Goal: Task Accomplishment & Management: Complete application form

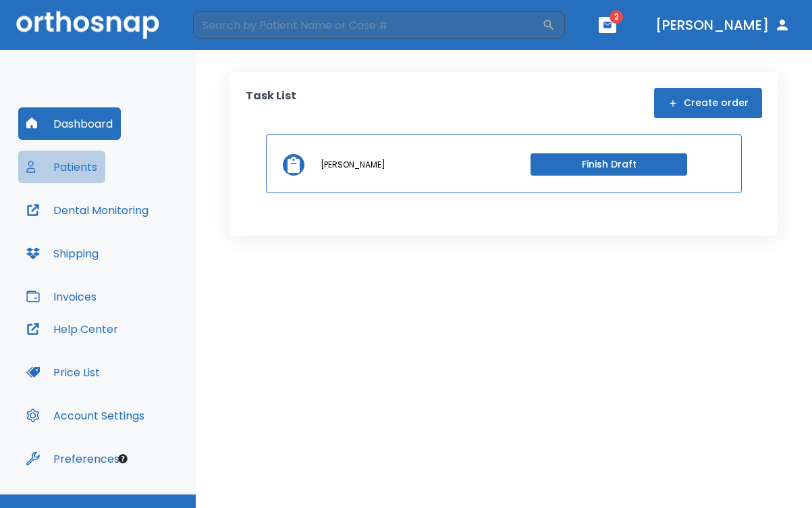
click at [86, 165] on button "Patients" at bounding box center [61, 167] width 87 height 32
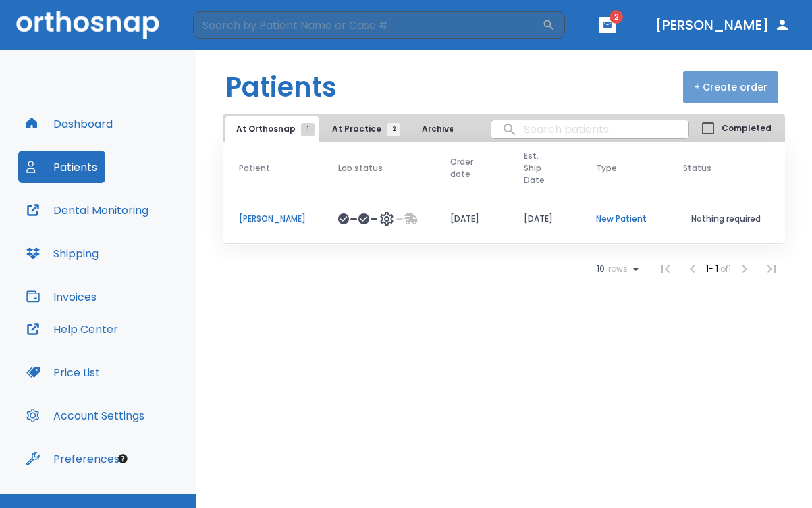
click at [735, 90] on button "+ Create order" at bounding box center [730, 87] width 95 height 32
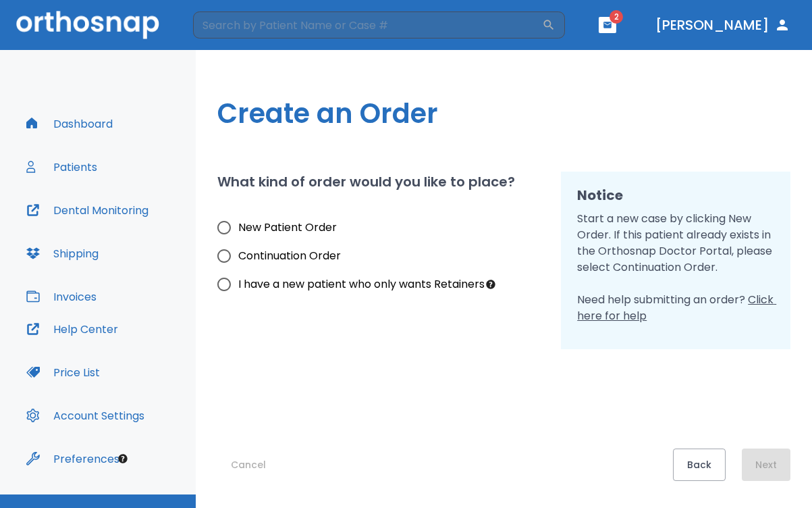
click at [223, 227] on input "New Patient Order" at bounding box center [224, 227] width 28 height 28
radio input "true"
click at [762, 468] on button "Next" at bounding box center [766, 464] width 49 height 32
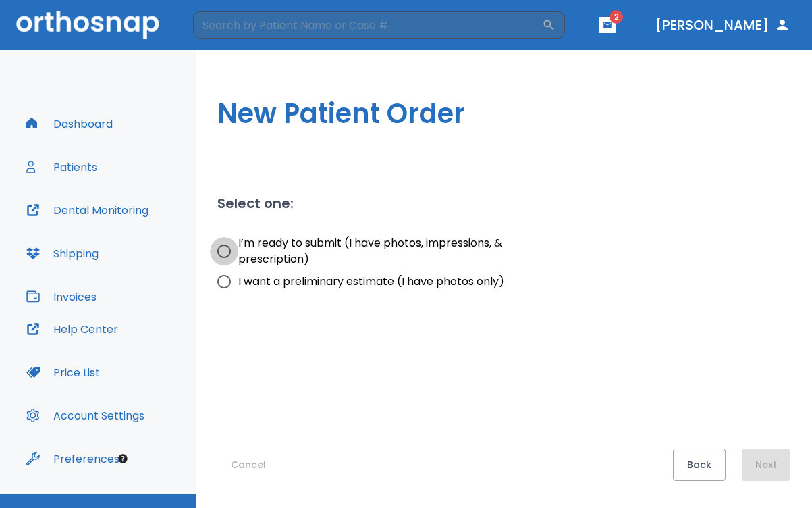
click at [224, 251] on input "I’m ready to submit (I have photos, impressions, & prescription)" at bounding box center [224, 251] width 28 height 28
radio input "true"
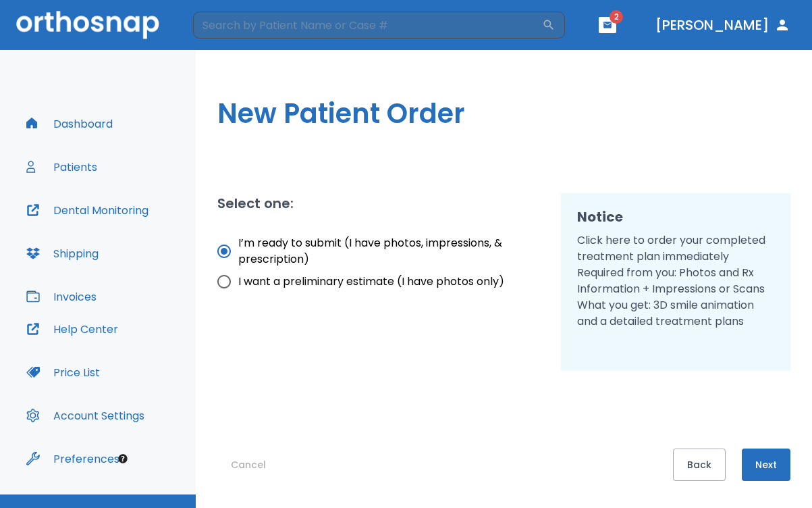
click at [765, 460] on button "Next" at bounding box center [766, 464] width 49 height 32
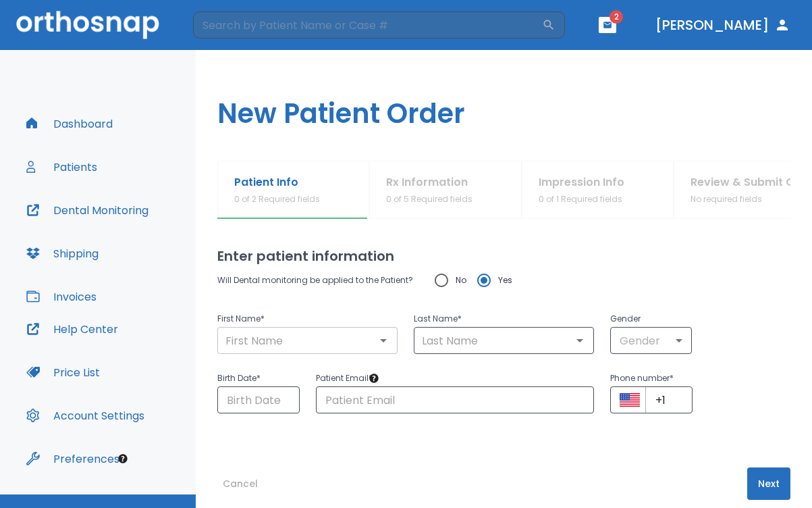
click at [339, 340] on input "text" at bounding box center [307, 340] width 172 height 19
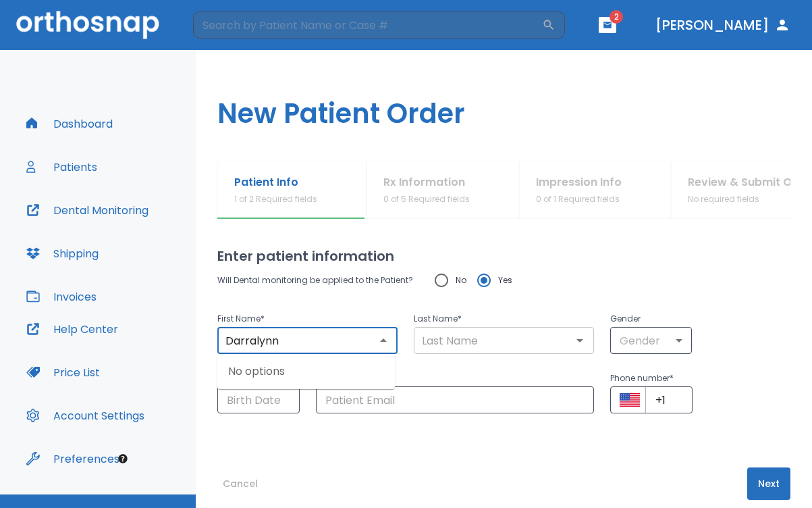
type input "Darralynn"
click at [434, 346] on input "text" at bounding box center [504, 340] width 172 height 19
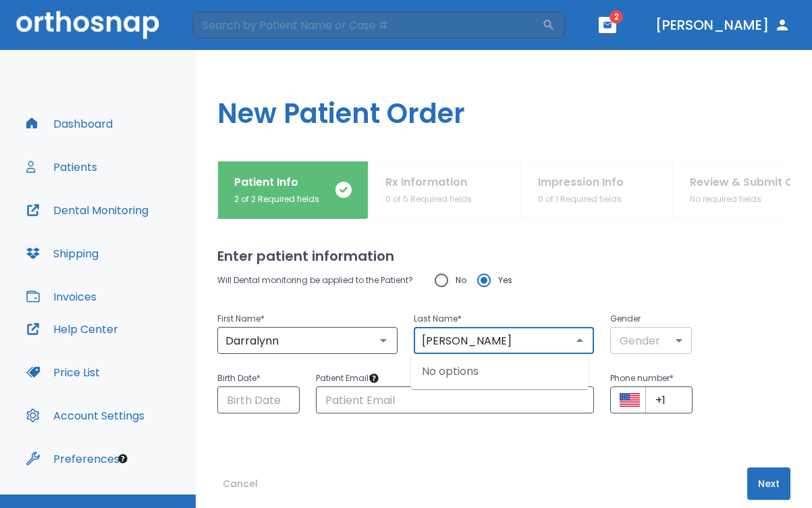
type input "[PERSON_NAME]"
click at [647, 337] on body "​ 2 [PERSON_NAME] Dashboard Patients Dental Monitoring Shipping Invoices Help C…" at bounding box center [406, 254] width 812 height 508
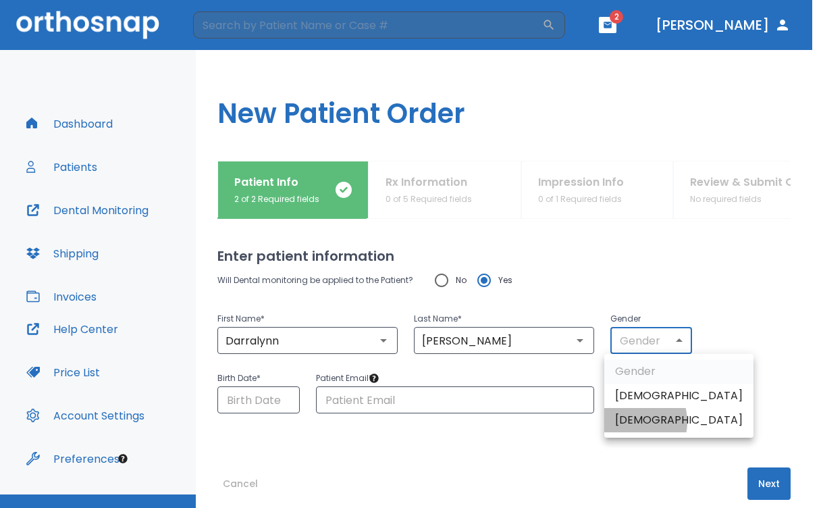
click at [627, 421] on li "[DEMOGRAPHIC_DATA]" at bounding box center [678, 420] width 149 height 24
type input "0"
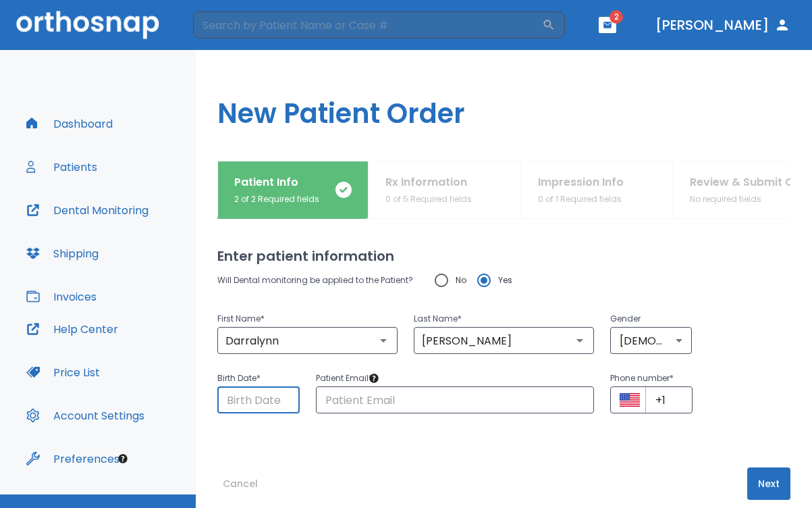
click at [285, 404] on input "Choose date" at bounding box center [258, 399] width 82 height 27
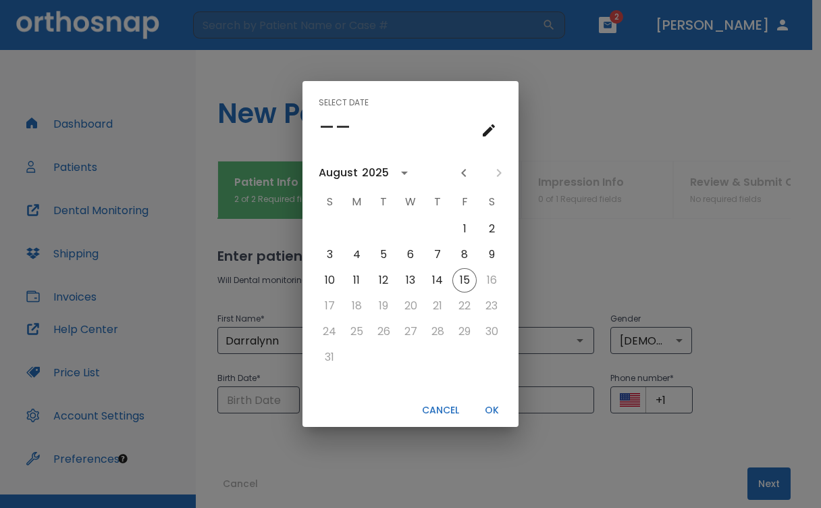
click at [403, 172] on icon "calendar view is open, switch to year view" at bounding box center [404, 173] width 7 height 3
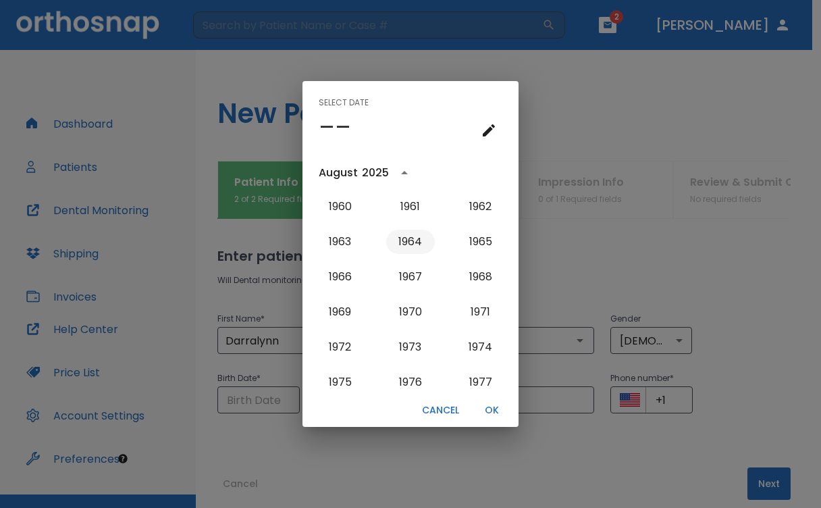
scroll to position [698, 0]
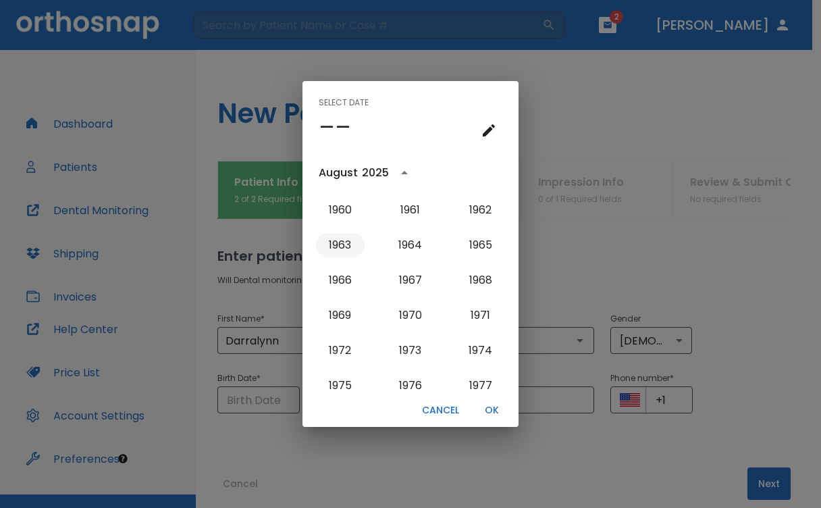
click at [345, 238] on button "1963" at bounding box center [340, 245] width 49 height 24
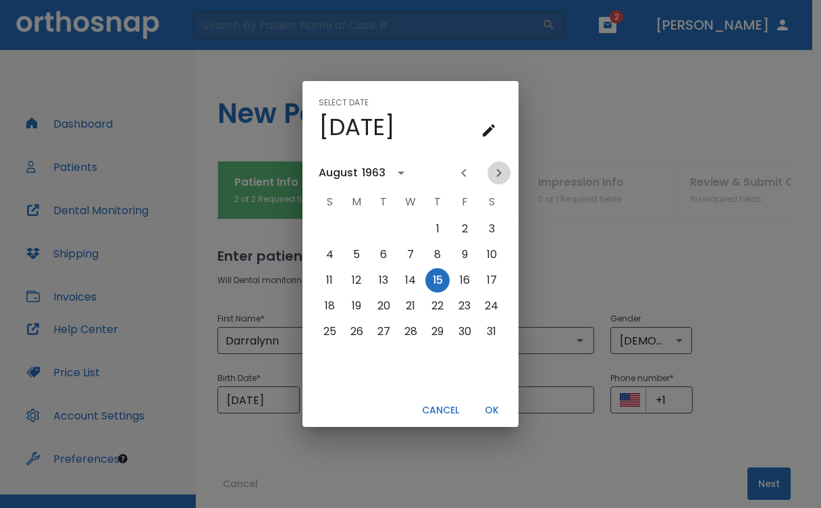
click at [499, 172] on icon "Next month" at bounding box center [499, 173] width 5 height 8
click at [382, 255] on button "10" at bounding box center [383, 254] width 24 height 24
type input "[DATE]"
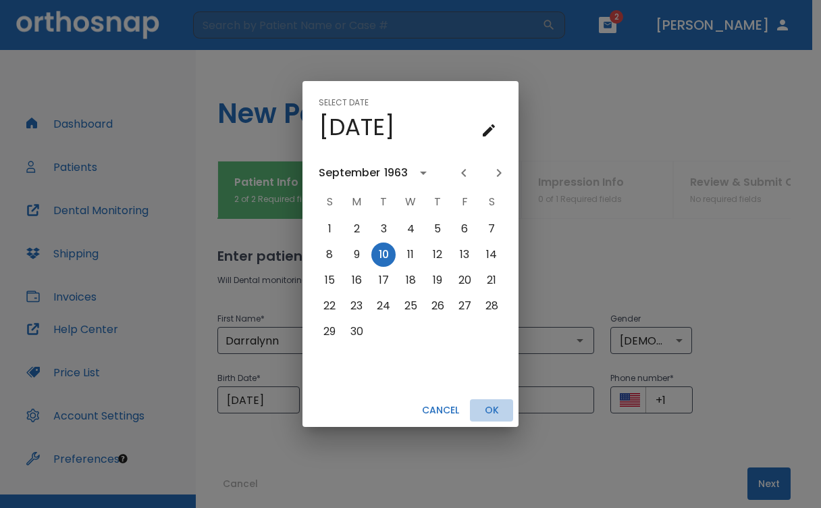
click at [493, 410] on button "OK" at bounding box center [491, 410] width 43 height 22
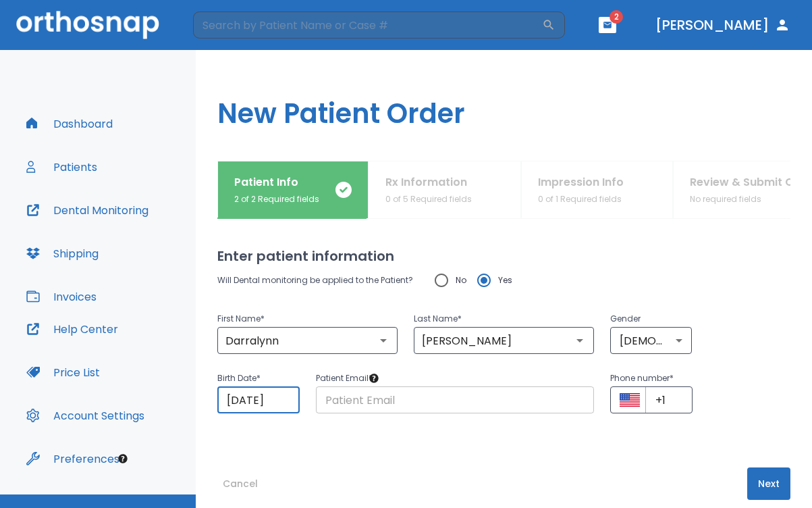
click at [432, 400] on input "text" at bounding box center [455, 399] width 279 height 27
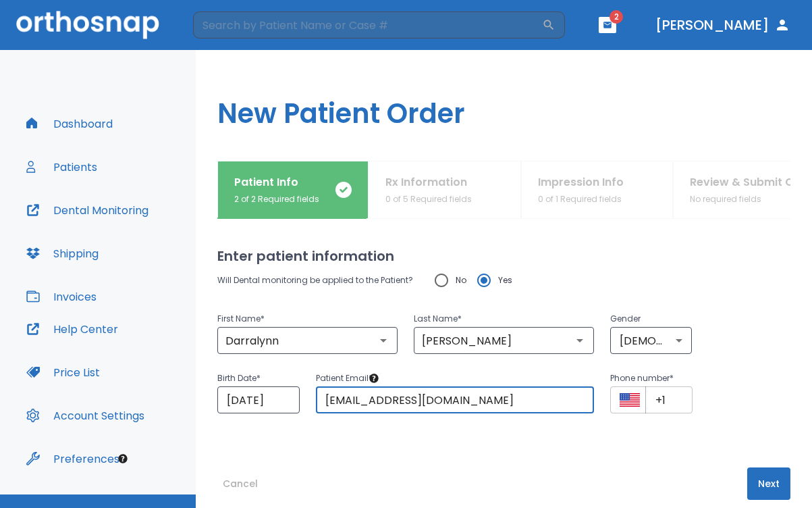
type input "[EMAIL_ADDRESS][DOMAIN_NAME]"
click at [633, 401] on button "Select country" at bounding box center [630, 400] width 20 height 20
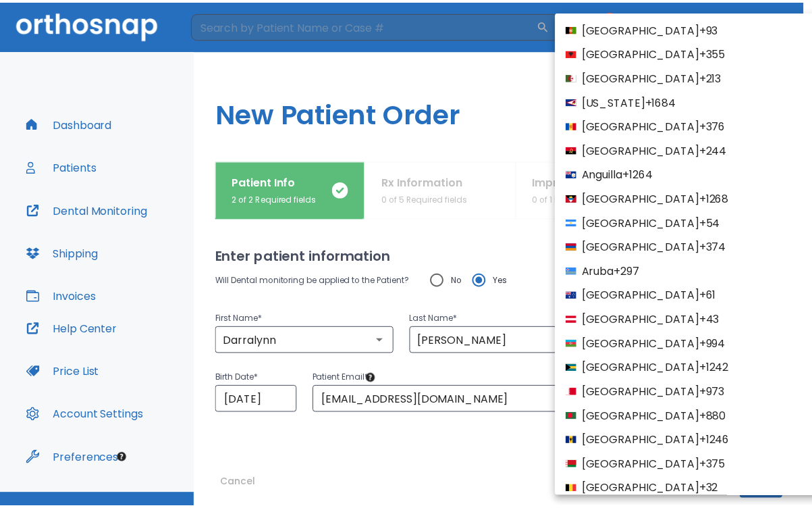
scroll to position [5195, 0]
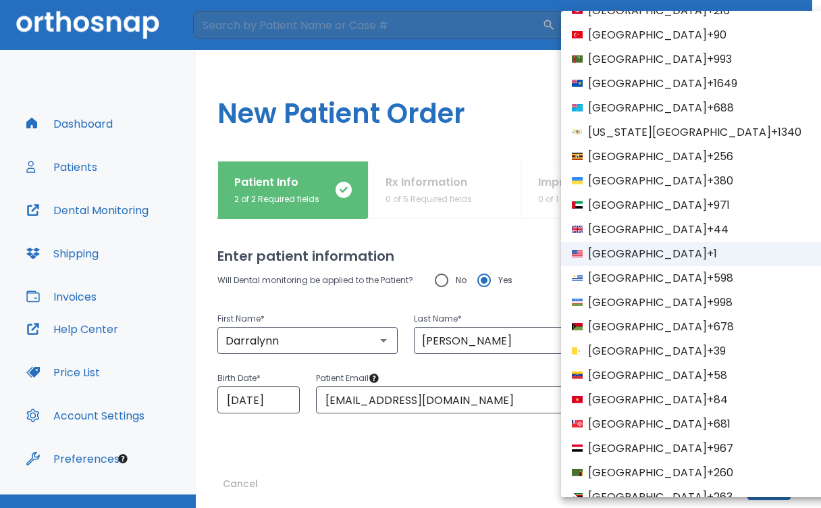
click at [636, 255] on span "[GEOGRAPHIC_DATA]" at bounding box center [647, 254] width 119 height 16
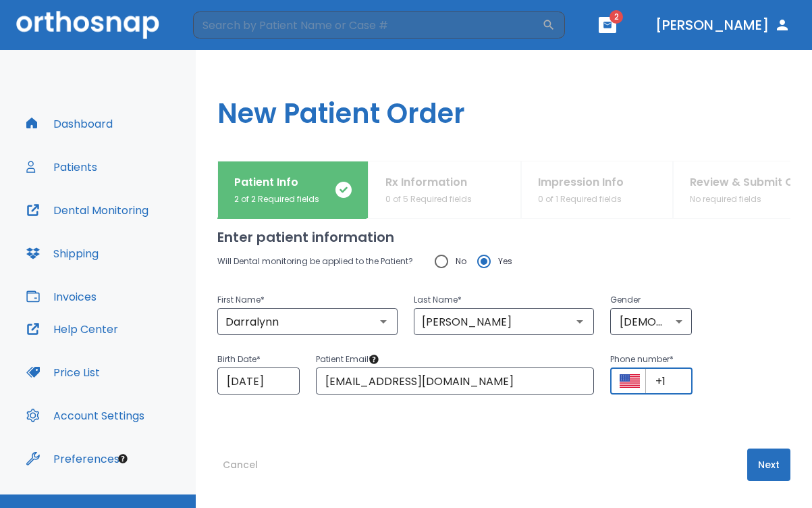
scroll to position [19, 0]
type input "+1 (382) 732-6"
click at [755, 463] on button "Next" at bounding box center [768, 464] width 43 height 32
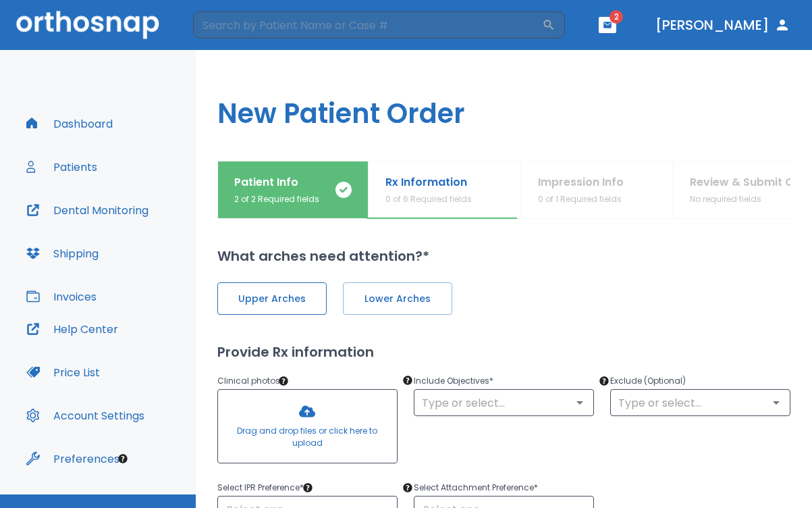
click at [309, 298] on span "Upper Arches" at bounding box center [272, 299] width 81 height 14
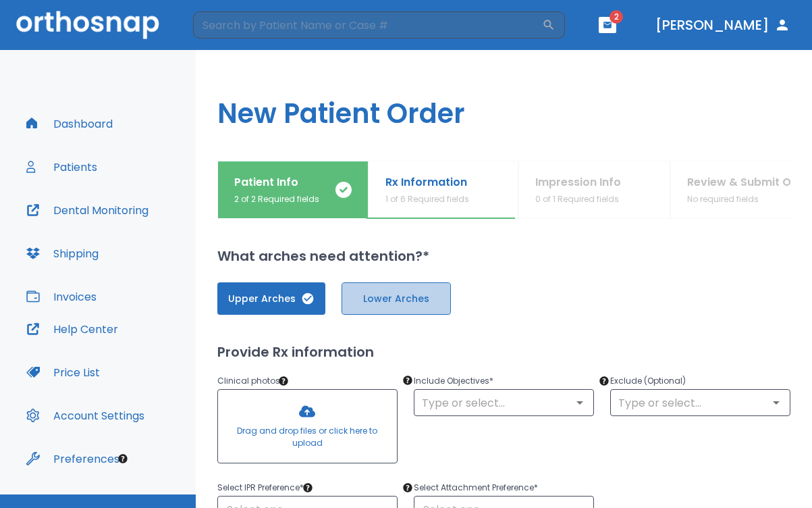
click at [387, 302] on span "Lower Arches" at bounding box center [396, 299] width 81 height 14
click at [438, 407] on input "text" at bounding box center [504, 402] width 172 height 19
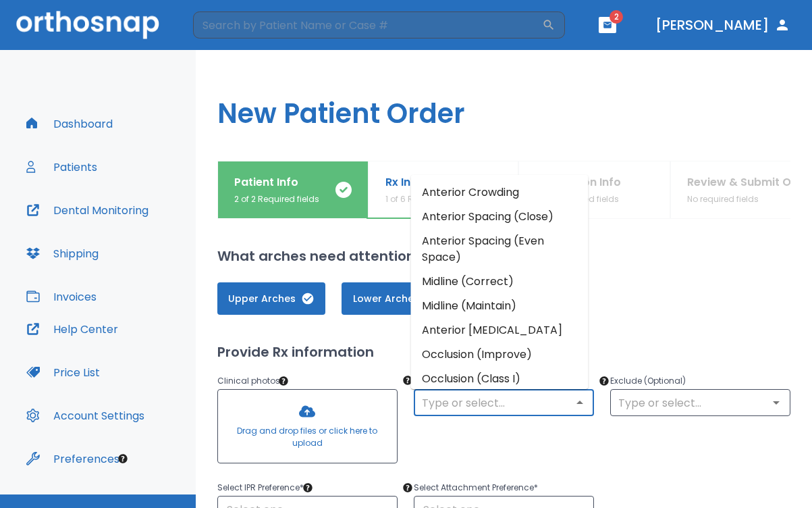
click at [481, 190] on li "Anterior Crowding" at bounding box center [500, 192] width 178 height 24
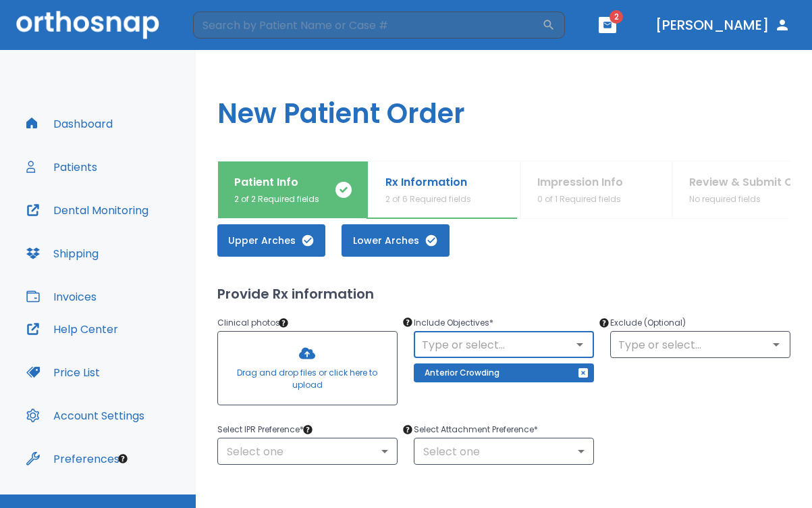
scroll to position [61, 0]
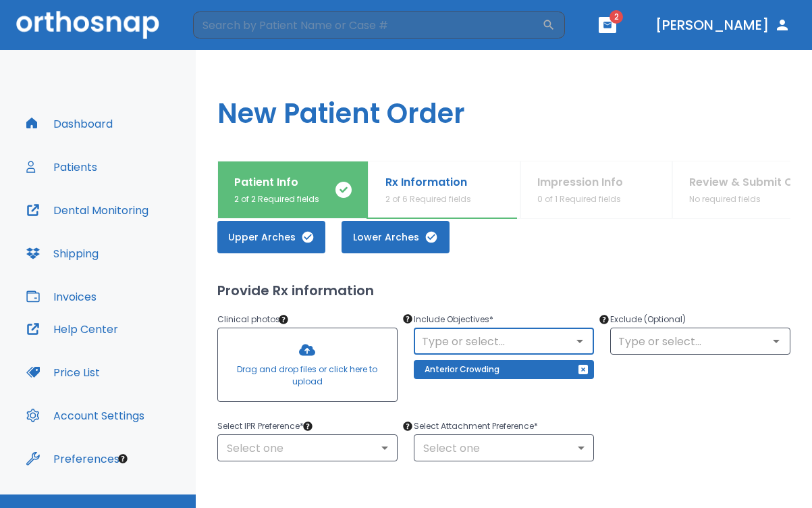
click at [573, 345] on icon "Open" at bounding box center [580, 341] width 16 height 16
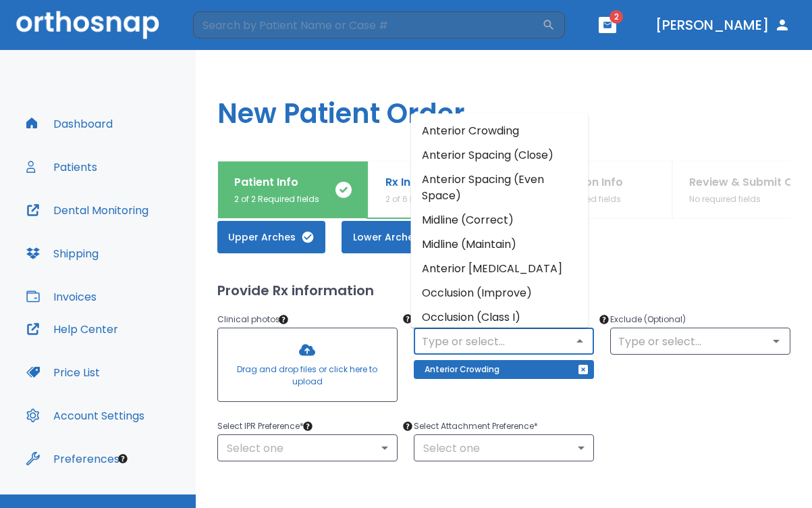
scroll to position [0, 0]
click at [511, 221] on li "Midline (Correct)" at bounding box center [500, 220] width 178 height 24
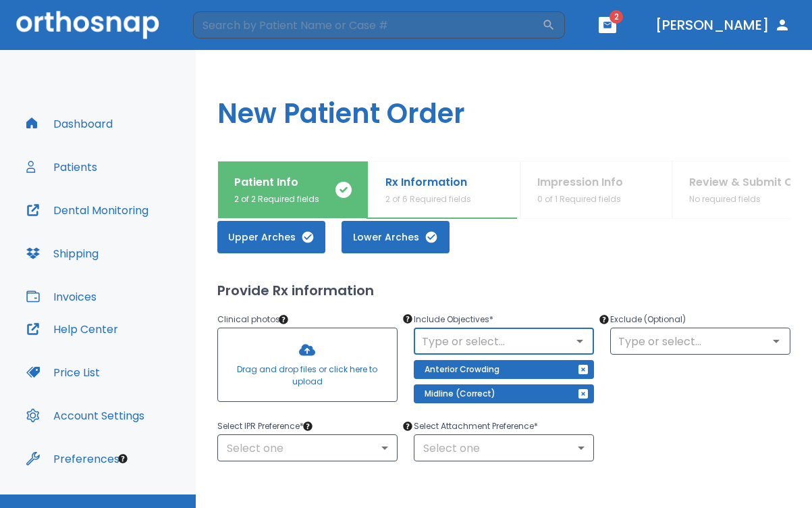
click at [563, 335] on input "text" at bounding box center [504, 341] width 172 height 19
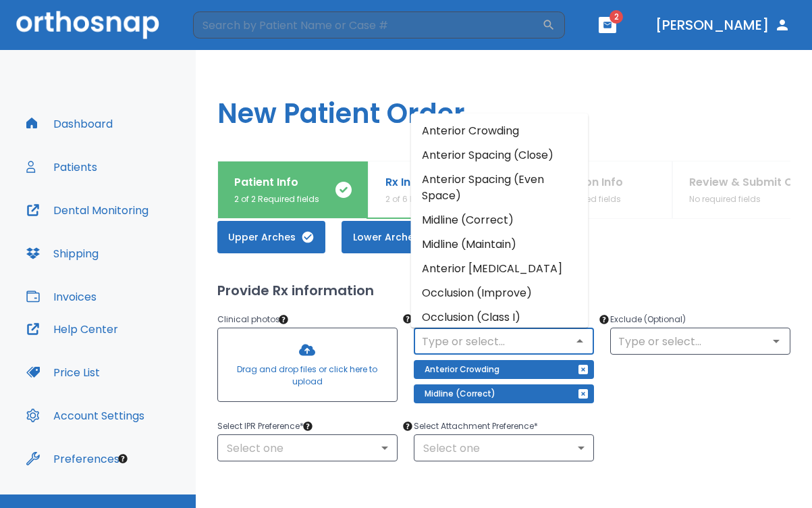
click at [522, 290] on li "Occlusion (Improve)" at bounding box center [500, 293] width 178 height 24
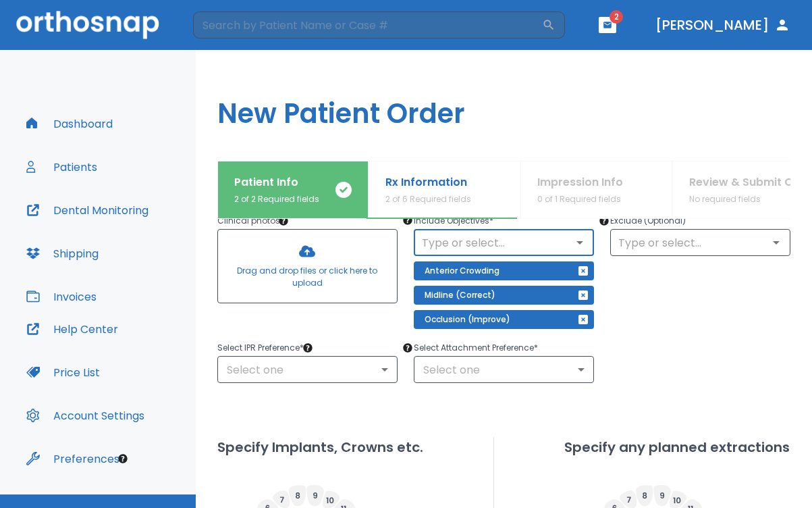
scroll to position [181, 0]
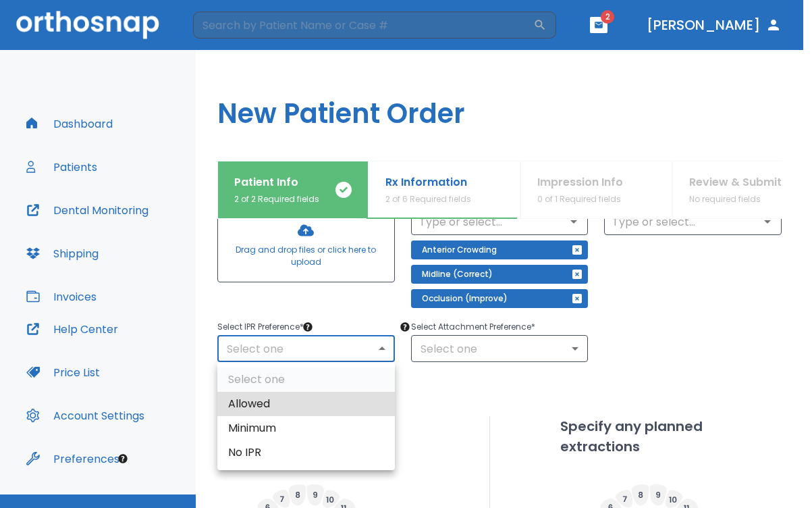
click at [332, 349] on body "​ 2 [PERSON_NAME] Dashboard Patients Dental Monitoring Shipping Invoices Help C…" at bounding box center [406, 254] width 812 height 508
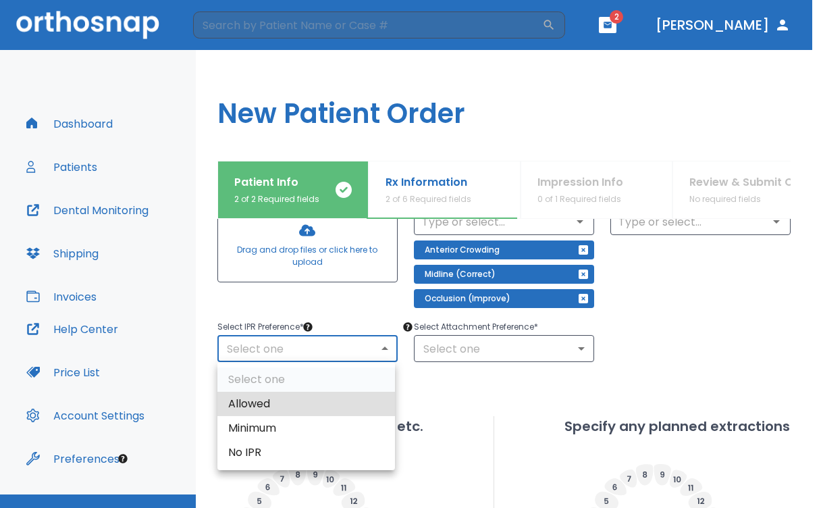
click at [338, 401] on li "Allowed" at bounding box center [306, 404] width 178 height 24
type input "1"
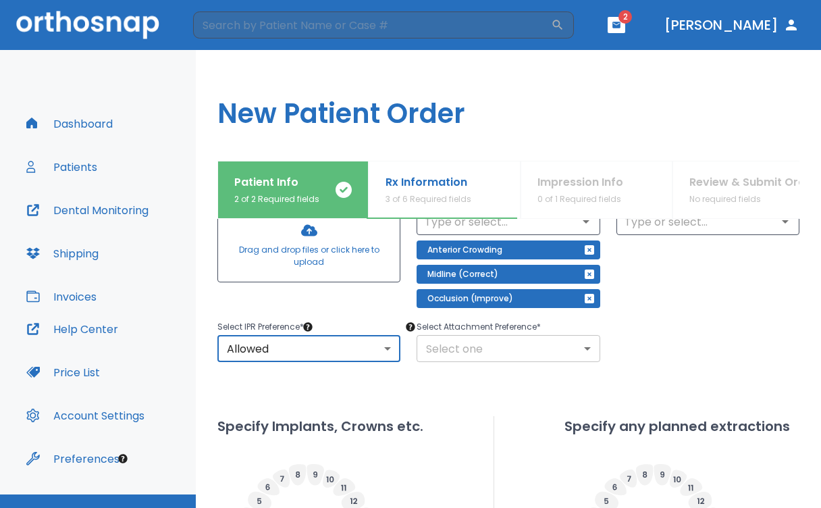
click at [456, 352] on body "​ 2 [PERSON_NAME] Dashboard Patients Dental Monitoring Shipping Invoices Help C…" at bounding box center [410, 254] width 821 height 508
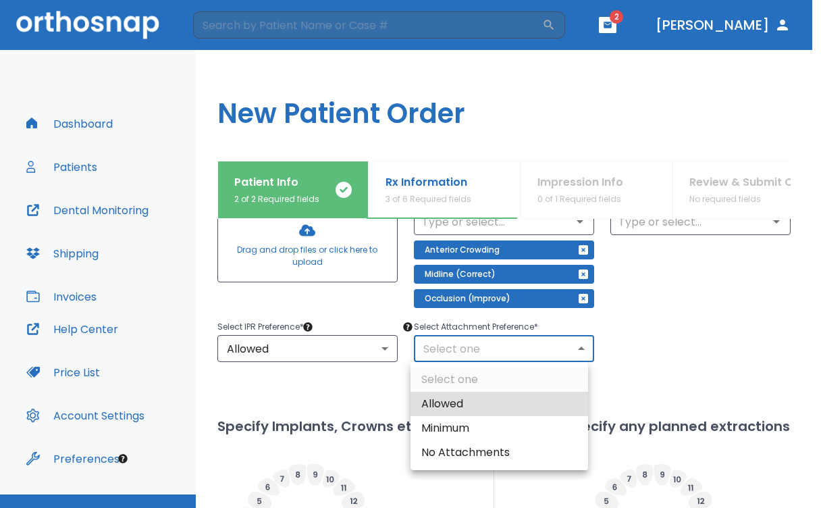
click at [450, 405] on li "Allowed" at bounding box center [500, 404] width 178 height 24
type input "1"
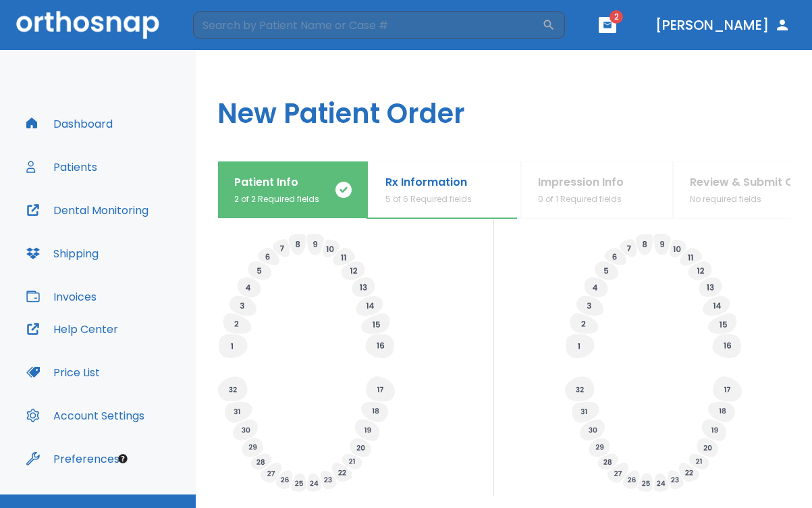
scroll to position [450, 0]
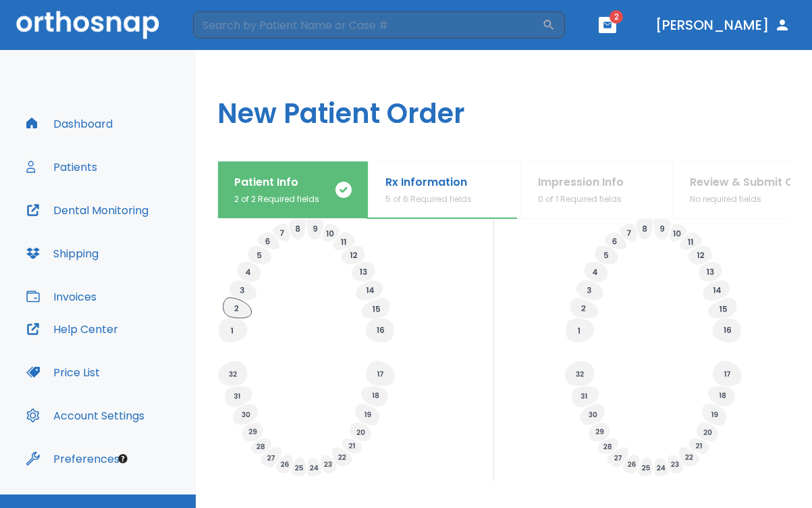
click at [232, 318] on icon at bounding box center [237, 308] width 28 height 20
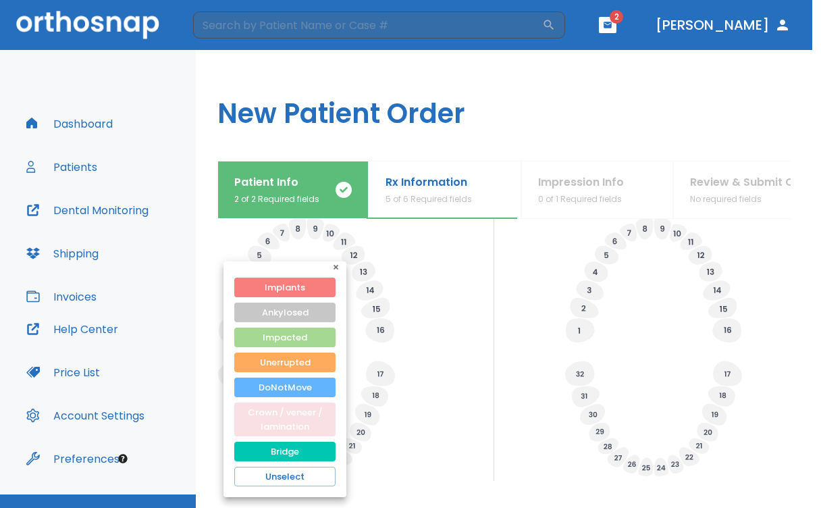
click at [295, 423] on button "Crown / veneer / lamination" at bounding box center [284, 419] width 101 height 34
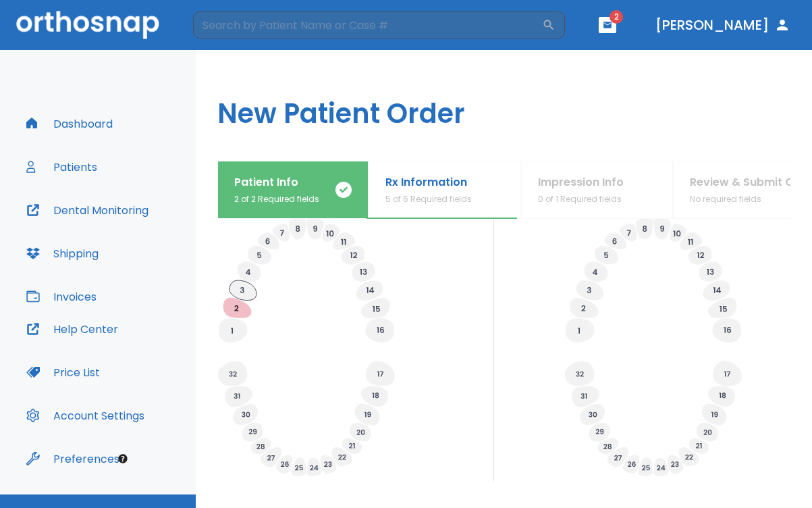
click at [245, 300] on icon at bounding box center [243, 290] width 27 height 20
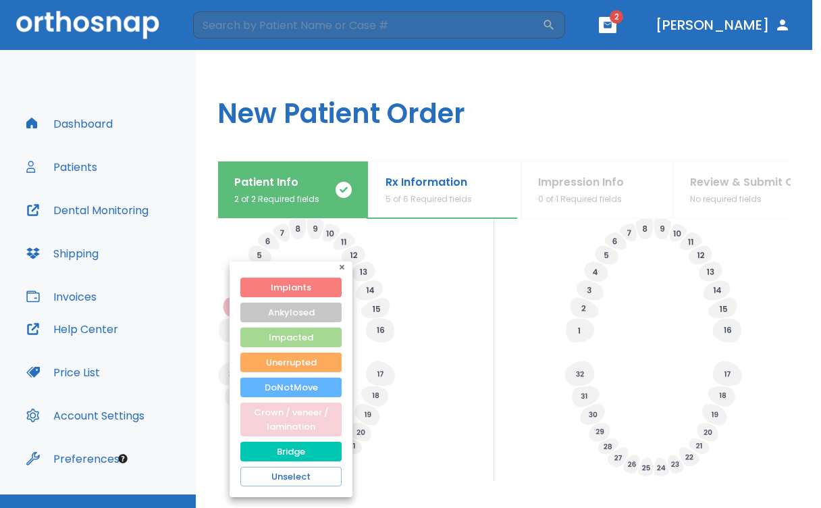
click at [293, 425] on button "Crown / veneer / lamination" at bounding box center [290, 419] width 101 height 34
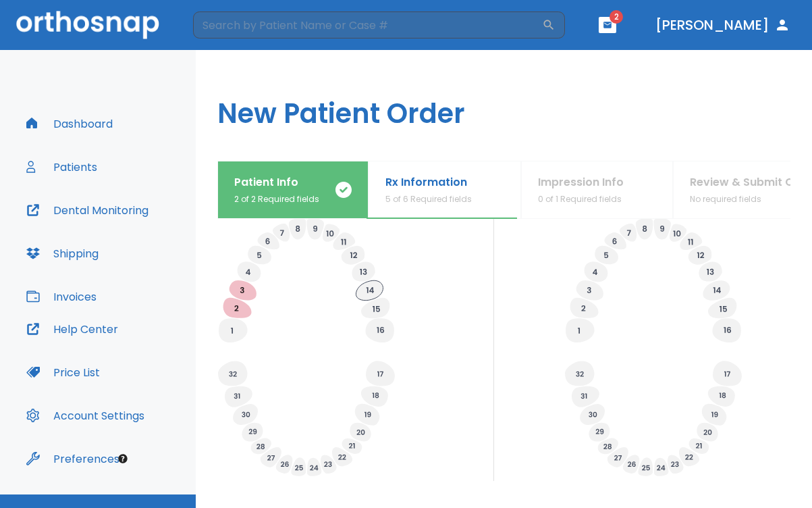
click at [369, 300] on icon at bounding box center [369, 290] width 27 height 20
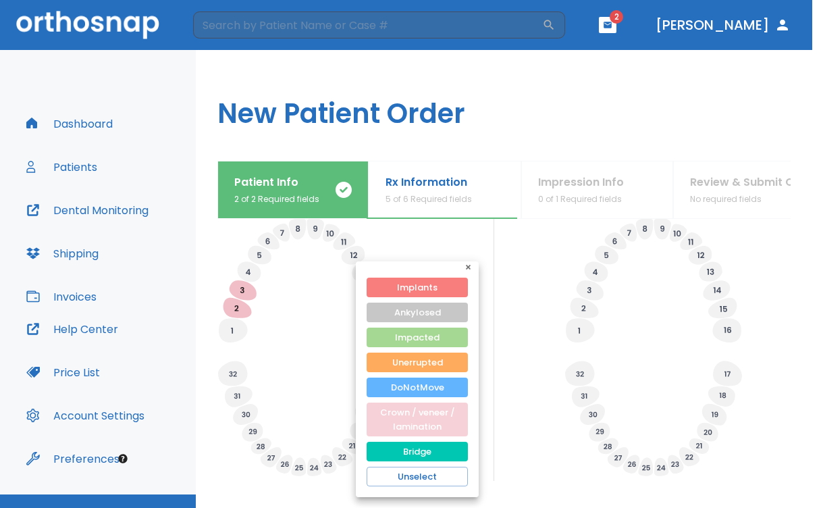
click at [383, 413] on button "Crown / veneer / lamination" at bounding box center [417, 419] width 101 height 34
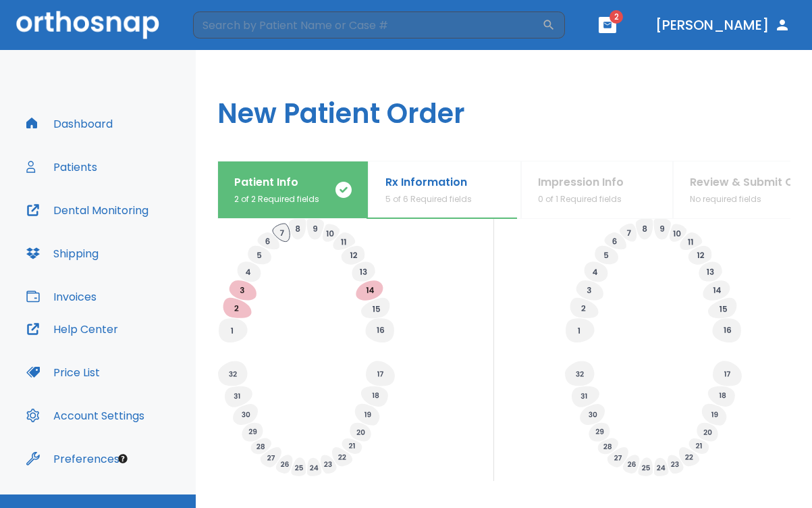
click at [284, 242] on icon at bounding box center [281, 232] width 17 height 18
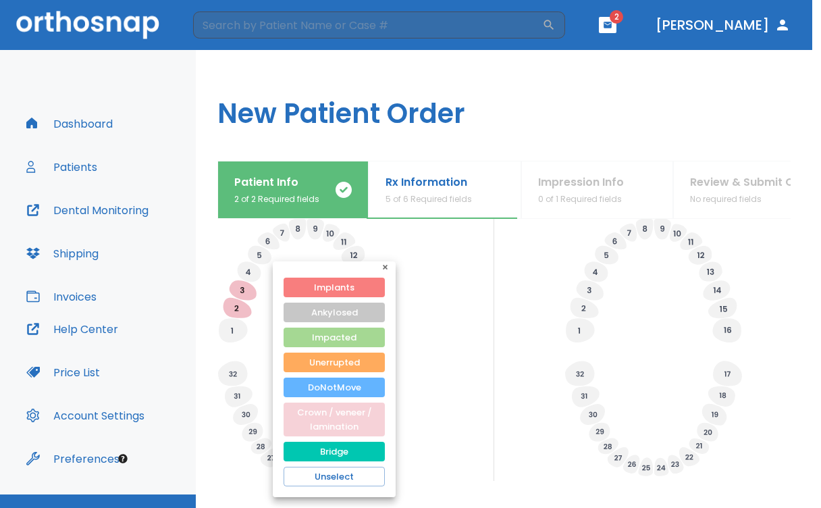
click at [327, 413] on button "Crown / veneer / lamination" at bounding box center [334, 419] width 101 height 34
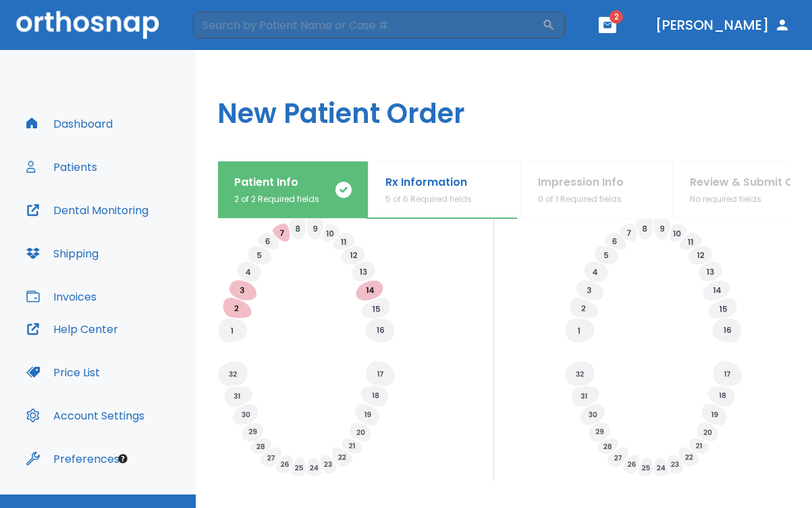
click at [254, 434] on icon at bounding box center [253, 431] width 8 height 5
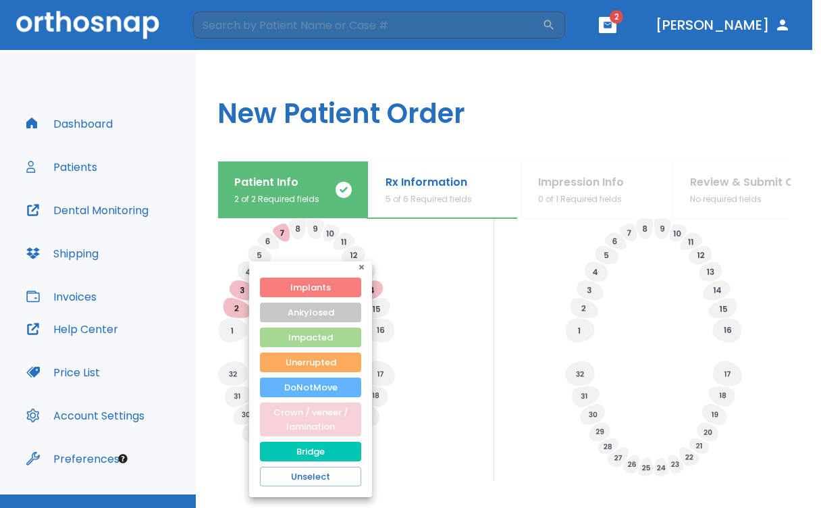
click at [288, 425] on button "Crown / veneer / lamination" at bounding box center [310, 419] width 101 height 34
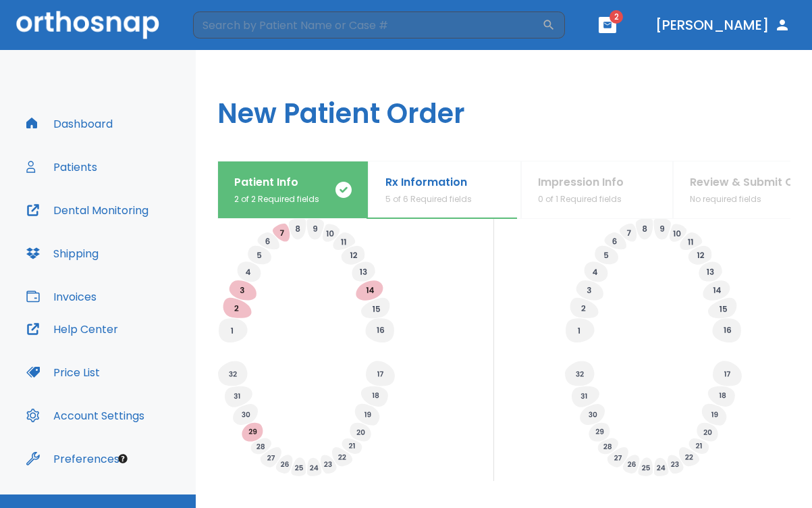
click at [246, 417] on icon at bounding box center [246, 414] width 8 height 5
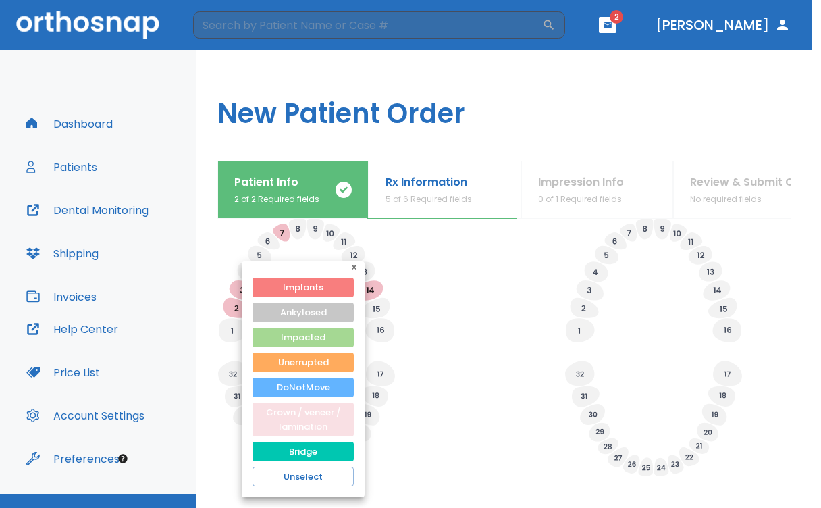
click at [287, 417] on button "Crown / veneer / lamination" at bounding box center [303, 419] width 101 height 34
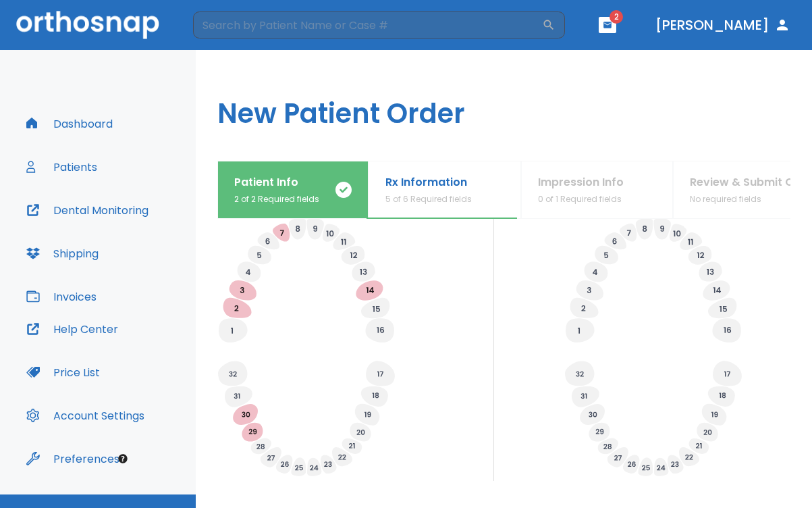
click at [239, 398] on icon at bounding box center [237, 395] width 6 height 5
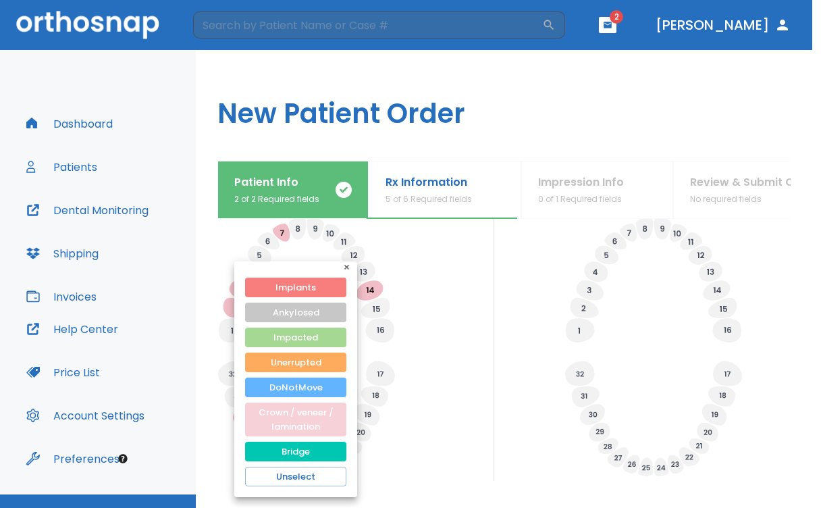
click at [296, 416] on button "Crown / veneer / lamination" at bounding box center [295, 419] width 101 height 34
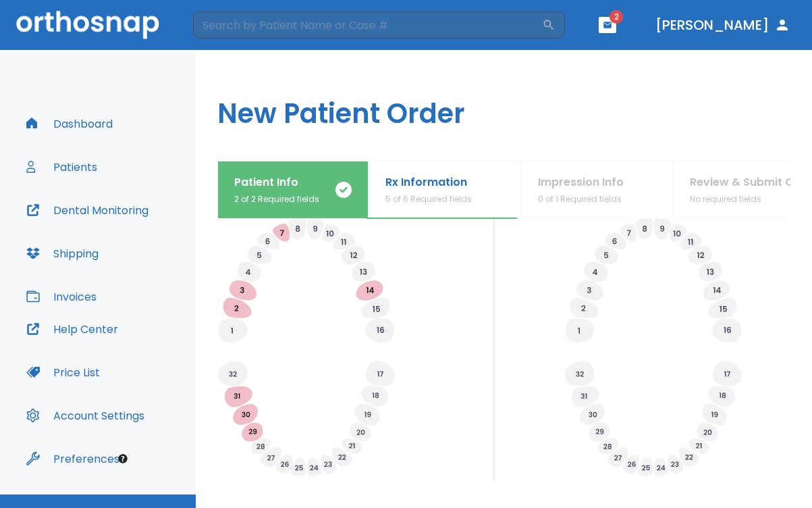
click at [373, 398] on icon at bounding box center [376, 394] width 7 height 5
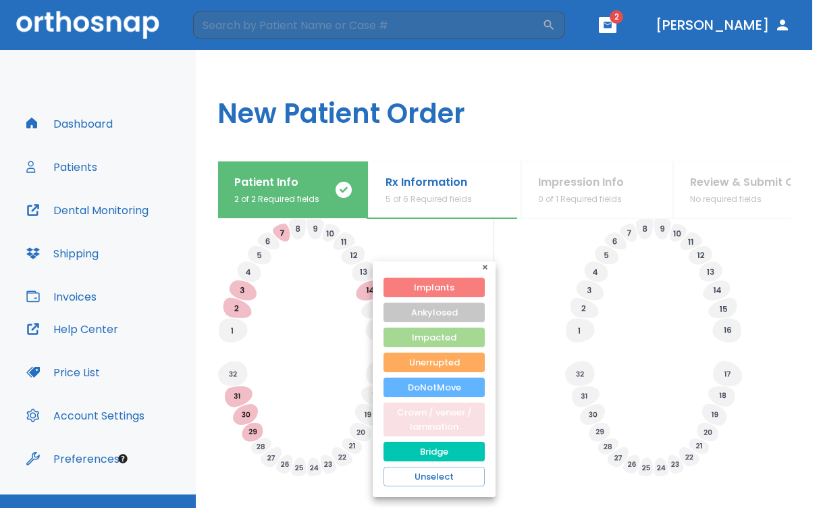
click at [413, 409] on button "Crown / veneer / lamination" at bounding box center [434, 419] width 101 height 34
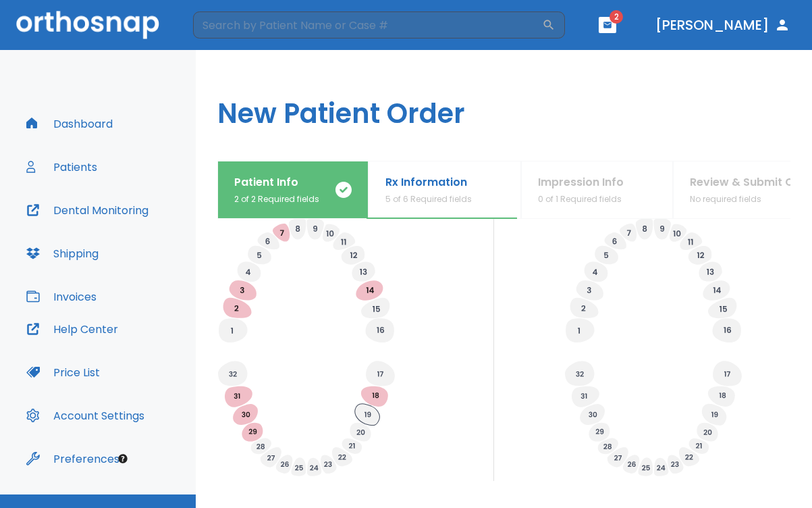
click at [363, 425] on icon at bounding box center [367, 415] width 25 height 22
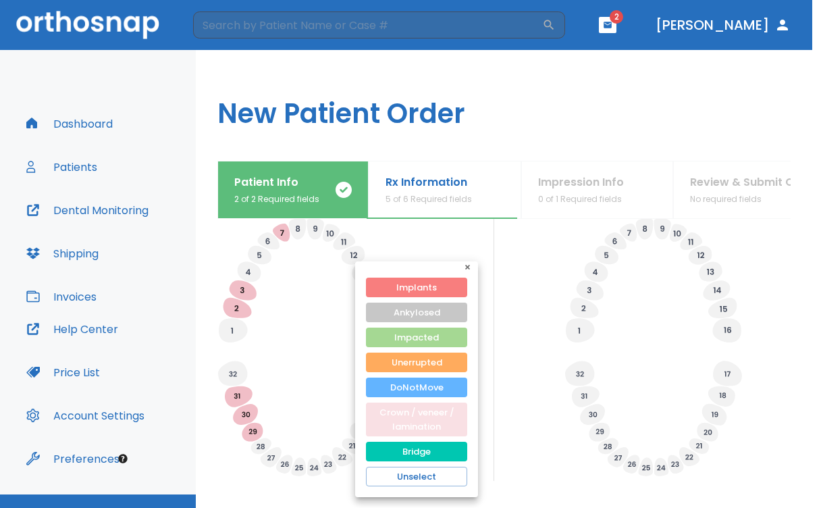
click at [399, 417] on button "Crown / veneer / lamination" at bounding box center [416, 419] width 101 height 34
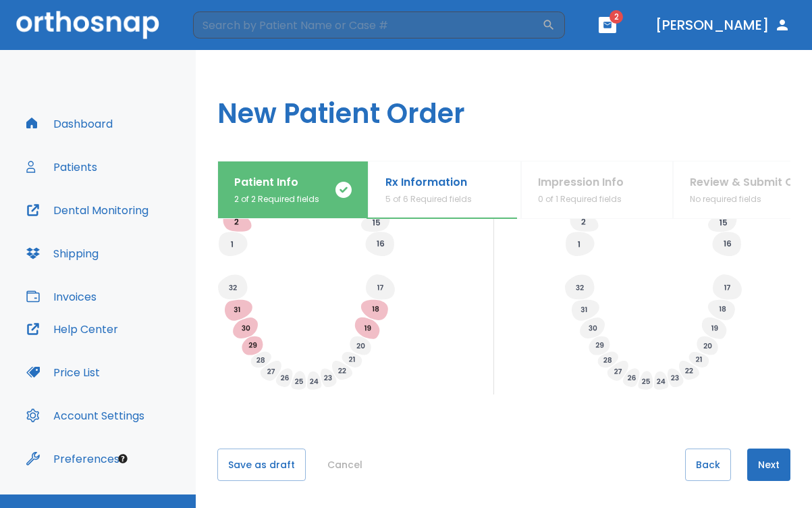
scroll to position [556, 0]
click at [257, 463] on button "Save as draft" at bounding box center [261, 464] width 88 height 32
click at [241, 469] on button "Save" at bounding box center [239, 464] width 45 height 32
click at [762, 456] on button "Next" at bounding box center [768, 464] width 43 height 32
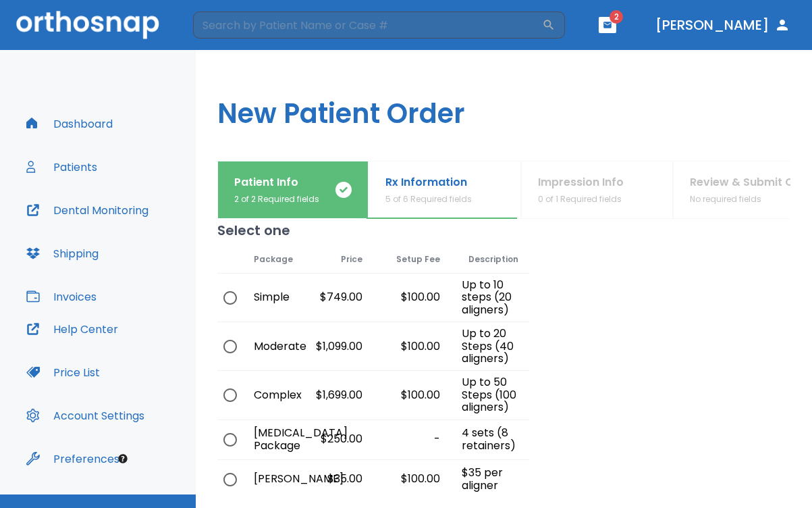
scroll to position [24, 0]
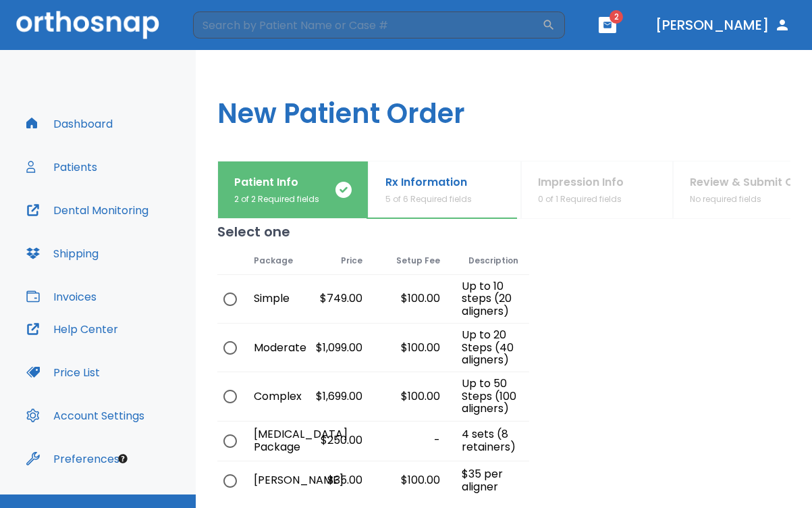
click at [230, 345] on input "radio" at bounding box center [230, 348] width 28 height 28
radio input "true"
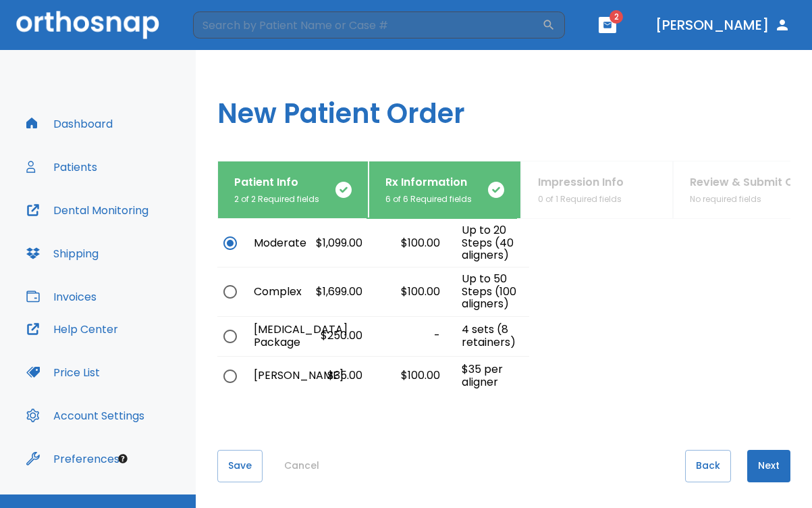
scroll to position [128, 0]
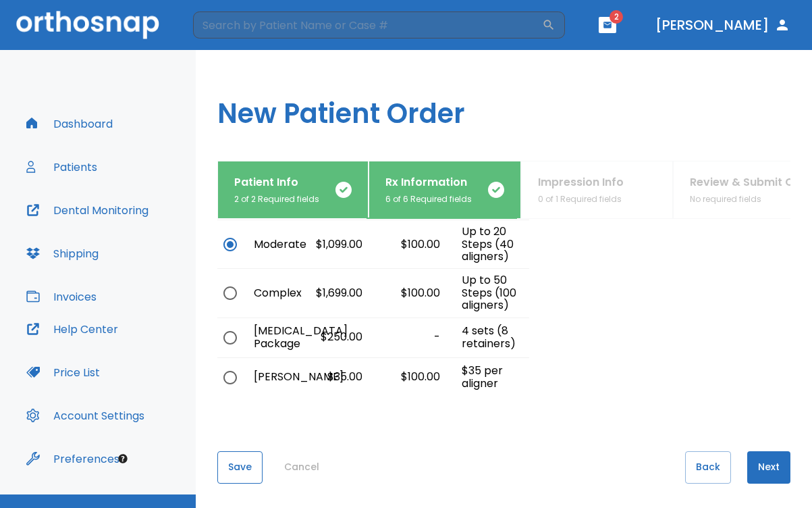
click at [243, 459] on button "Save" at bounding box center [239, 467] width 45 height 32
click at [762, 463] on button "Next" at bounding box center [768, 467] width 43 height 32
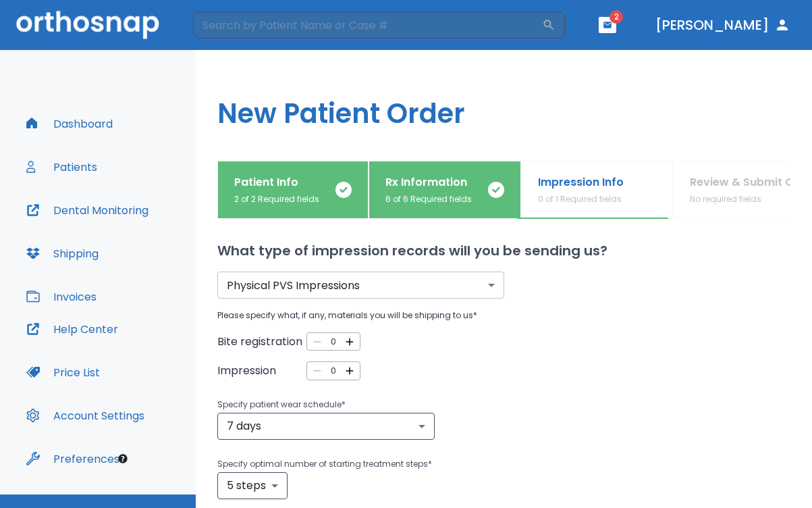
scroll to position [0, 0]
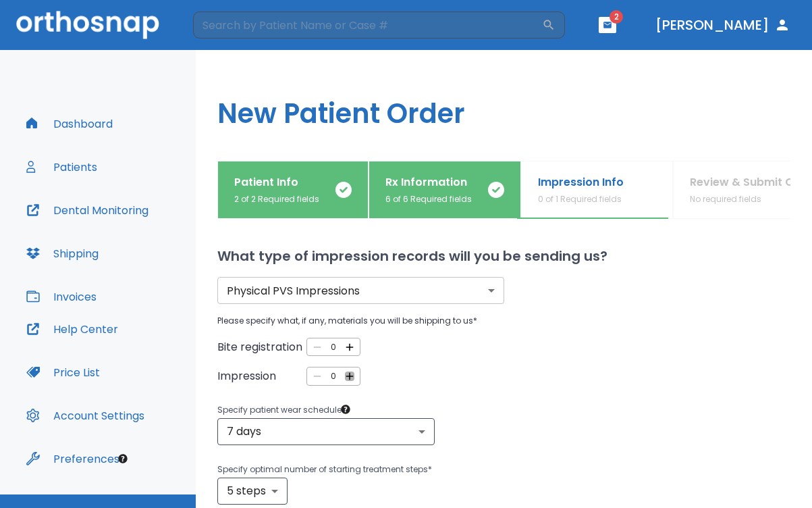
click at [346, 375] on icon "button" at bounding box center [350, 376] width 12 height 12
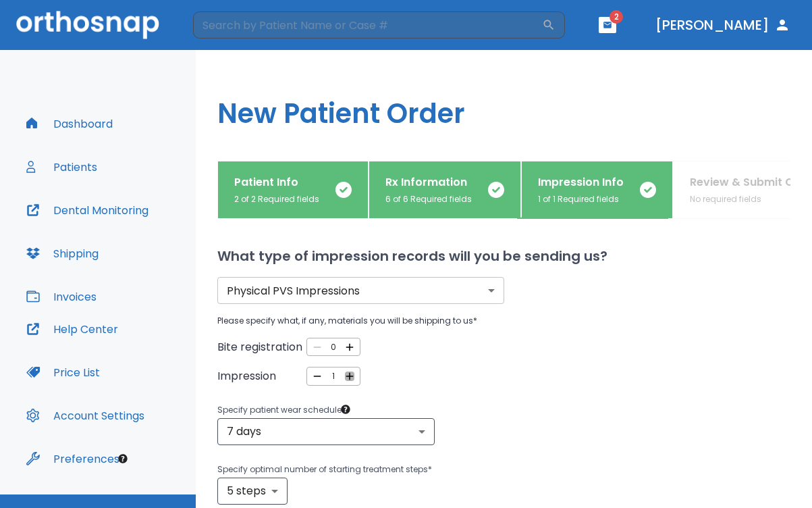
click at [346, 375] on icon "button" at bounding box center [350, 376] width 12 height 12
type input "2"
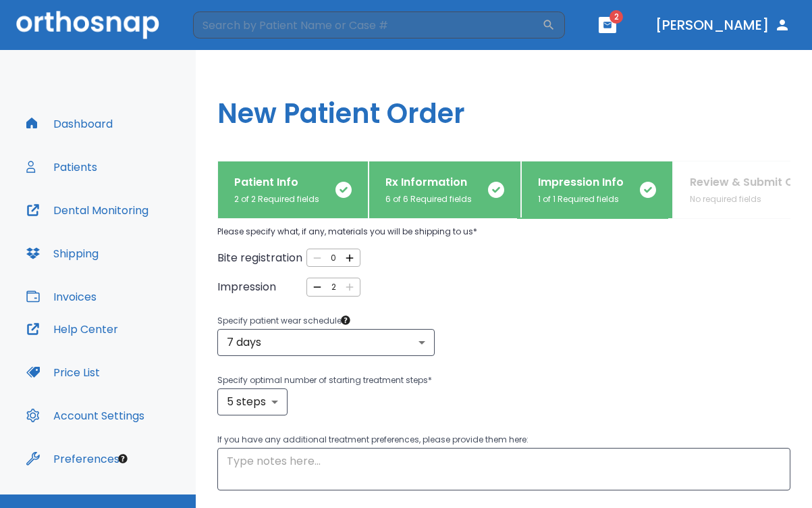
scroll to position [90, 0]
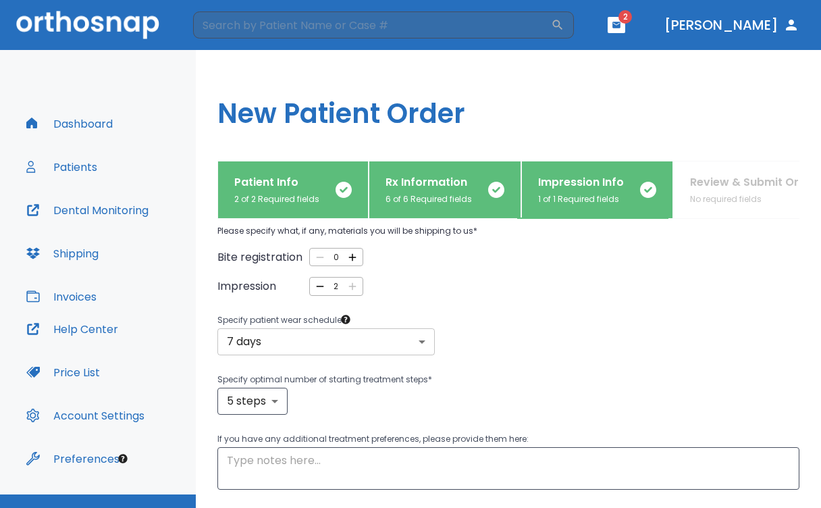
click at [421, 341] on body "​ 2 [PERSON_NAME] Dashboard Patients Dental Monitoring Shipping Invoices Help C…" at bounding box center [410, 254] width 821 height 508
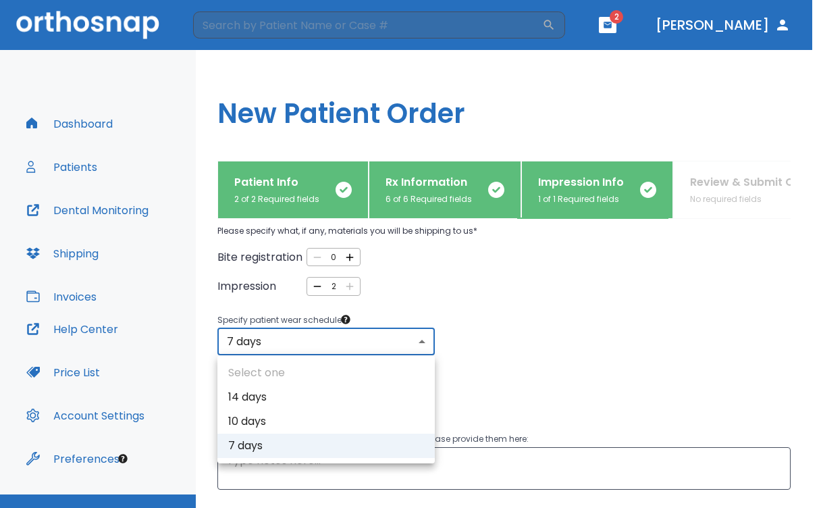
click at [421, 341] on div at bounding box center [410, 254] width 821 height 508
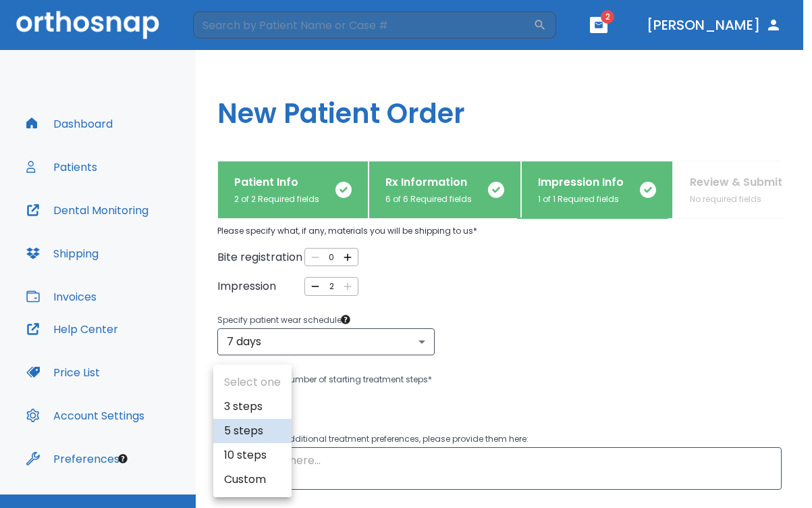
click at [274, 401] on body "​ 2 [PERSON_NAME] Dashboard Patients Dental Monitoring Shipping Invoices Help C…" at bounding box center [406, 254] width 812 height 508
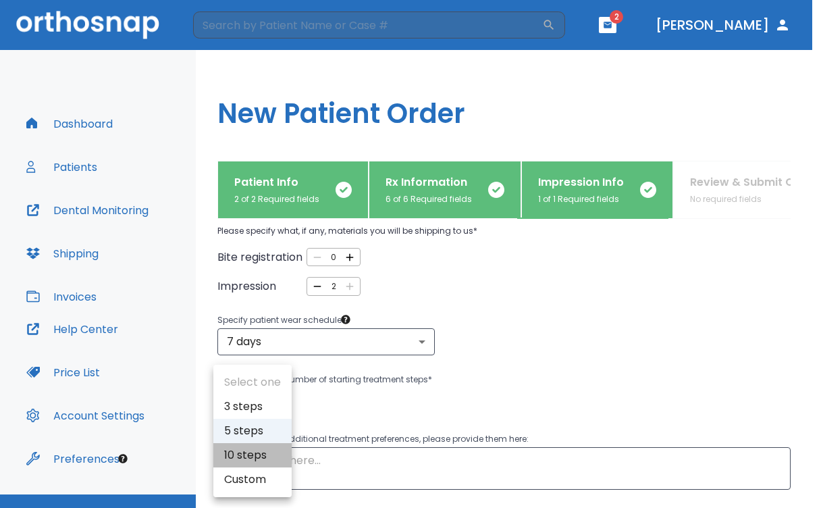
click at [255, 452] on li "10 steps" at bounding box center [252, 455] width 78 height 24
type input "10"
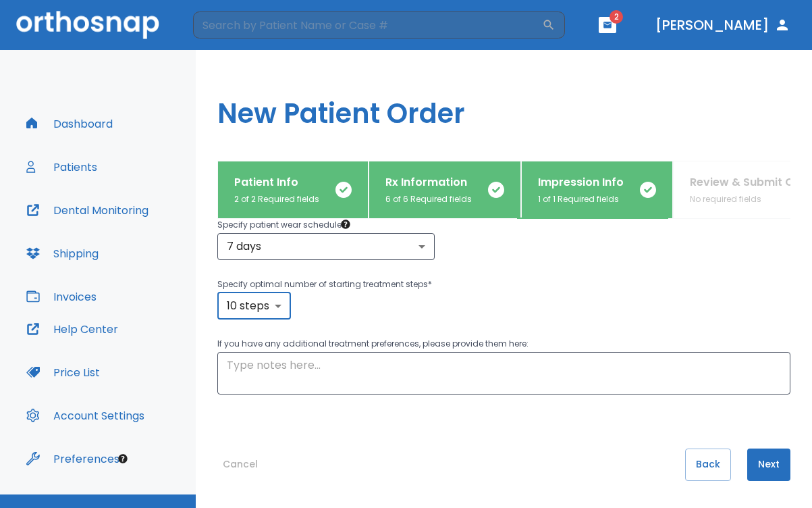
scroll to position [185, 0]
click at [762, 467] on button "Next" at bounding box center [768, 464] width 43 height 32
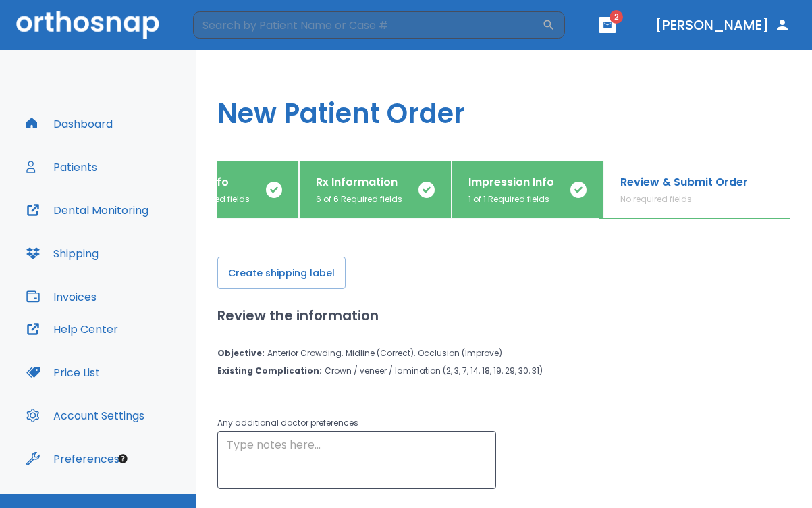
scroll to position [0, 0]
